Goal: Task Accomplishment & Management: Complete application form

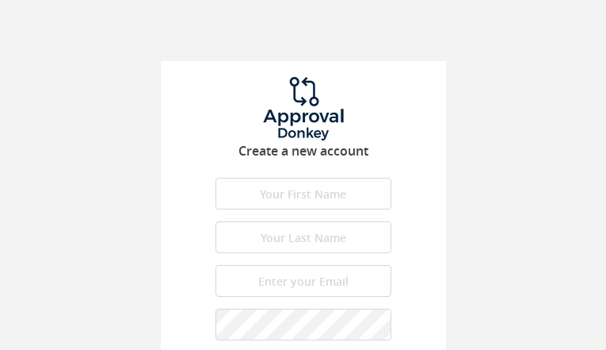
type input "SECxiToqBnSNux"
type input "lgMIvoHma"
type input "[EMAIL_ADDRESS][DOMAIN_NAME]"
type input "HbXInahqM"
type input "toJxTrgYWbloDvZy"
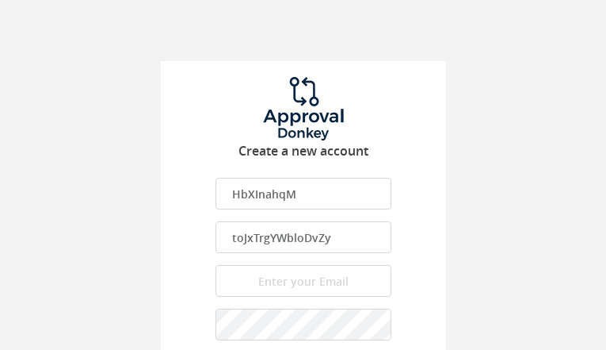
type input "[EMAIL_ADDRESS][DOMAIN_NAME]"
